Goal: Task Accomplishment & Management: Use online tool/utility

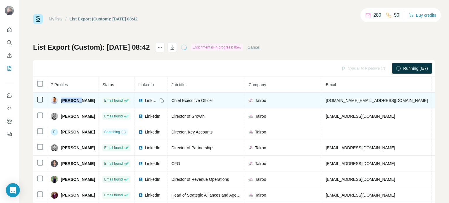
drag, startPoint x: 82, startPoint y: 100, endPoint x: 67, endPoint y: 99, distance: 14.7
click at [61, 100] on div "[PERSON_NAME]" at bounding box center [73, 100] width 44 height 7
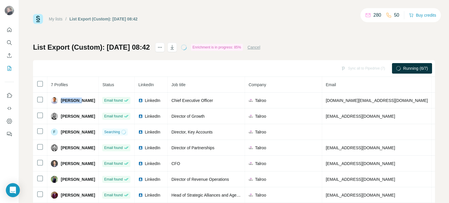
copy span "[PERSON_NAME]"
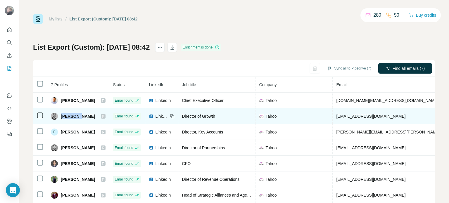
drag, startPoint x: 60, startPoint y: 115, endPoint x: 80, endPoint y: 115, distance: 19.3
click at [80, 115] on span "[PERSON_NAME]" at bounding box center [78, 116] width 34 height 6
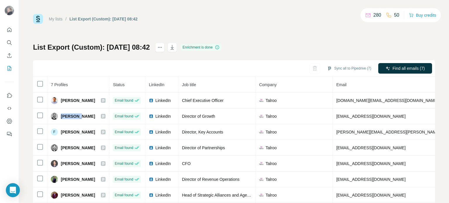
copy span "[PERSON_NAME]"
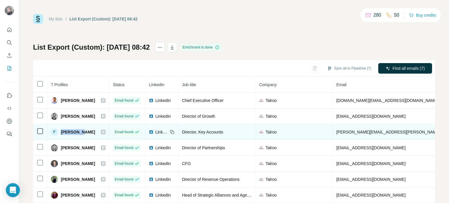
drag, startPoint x: 61, startPoint y: 131, endPoint x: 79, endPoint y: 130, distance: 18.2
click at [79, 130] on span "[PERSON_NAME]" at bounding box center [78, 132] width 34 height 6
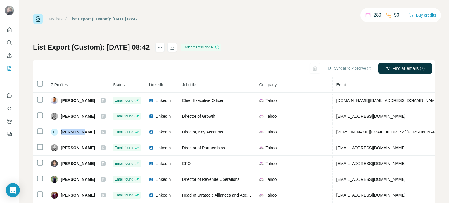
copy span "[PERSON_NAME]"
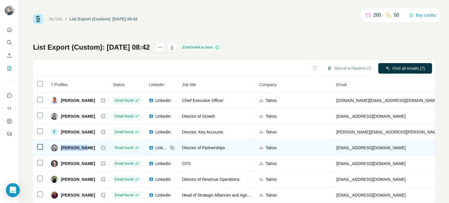
drag, startPoint x: 61, startPoint y: 146, endPoint x: 80, endPoint y: 146, distance: 18.4
click at [80, 146] on span "[PERSON_NAME]" at bounding box center [78, 148] width 34 height 6
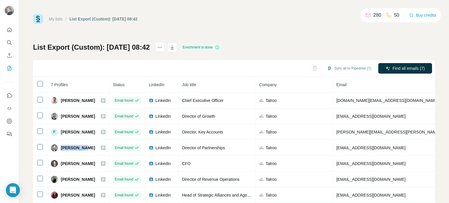
copy span "[PERSON_NAME]"
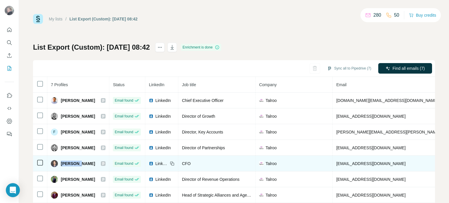
drag, startPoint x: 62, startPoint y: 162, endPoint x: 79, endPoint y: 160, distance: 17.0
click at [79, 161] on span "[PERSON_NAME]" at bounding box center [78, 164] width 34 height 6
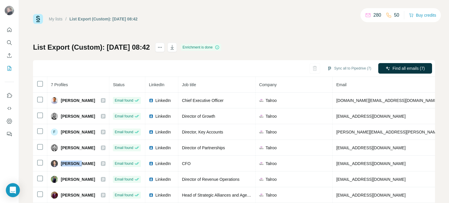
copy span "[PERSON_NAME]"
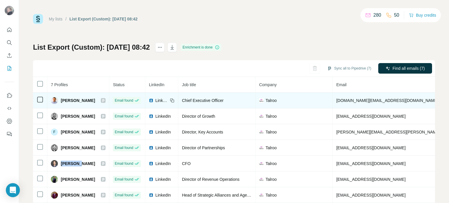
scroll to position [16, 0]
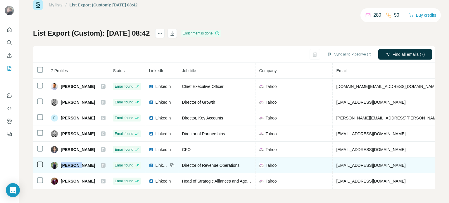
drag, startPoint x: 60, startPoint y: 161, endPoint x: 79, endPoint y: 162, distance: 19.0
click at [79, 162] on div "[PERSON_NAME]" at bounding box center [73, 165] width 44 height 7
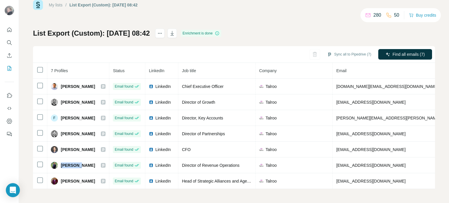
copy span "[PERSON_NAME]"
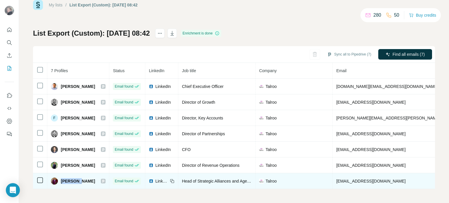
drag, startPoint x: 60, startPoint y: 177, endPoint x: 77, endPoint y: 178, distance: 16.7
click at [77, 178] on div "[PERSON_NAME]" at bounding box center [73, 181] width 44 height 7
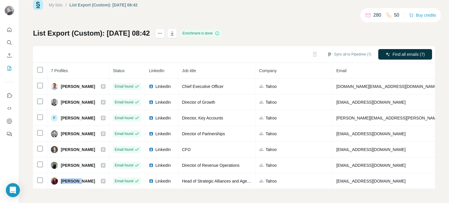
copy span "[PERSON_NAME]"
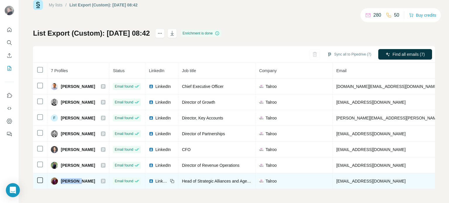
click at [72, 178] on span "[PERSON_NAME]" at bounding box center [78, 181] width 34 height 6
drag, startPoint x: 324, startPoint y: 178, endPoint x: 373, endPoint y: 175, distance: 49.5
click at [373, 175] on td "[EMAIL_ADDRESS][DOMAIN_NAME]" at bounding box center [405, 181] width 144 height 16
